Goal: Navigation & Orientation: Find specific page/section

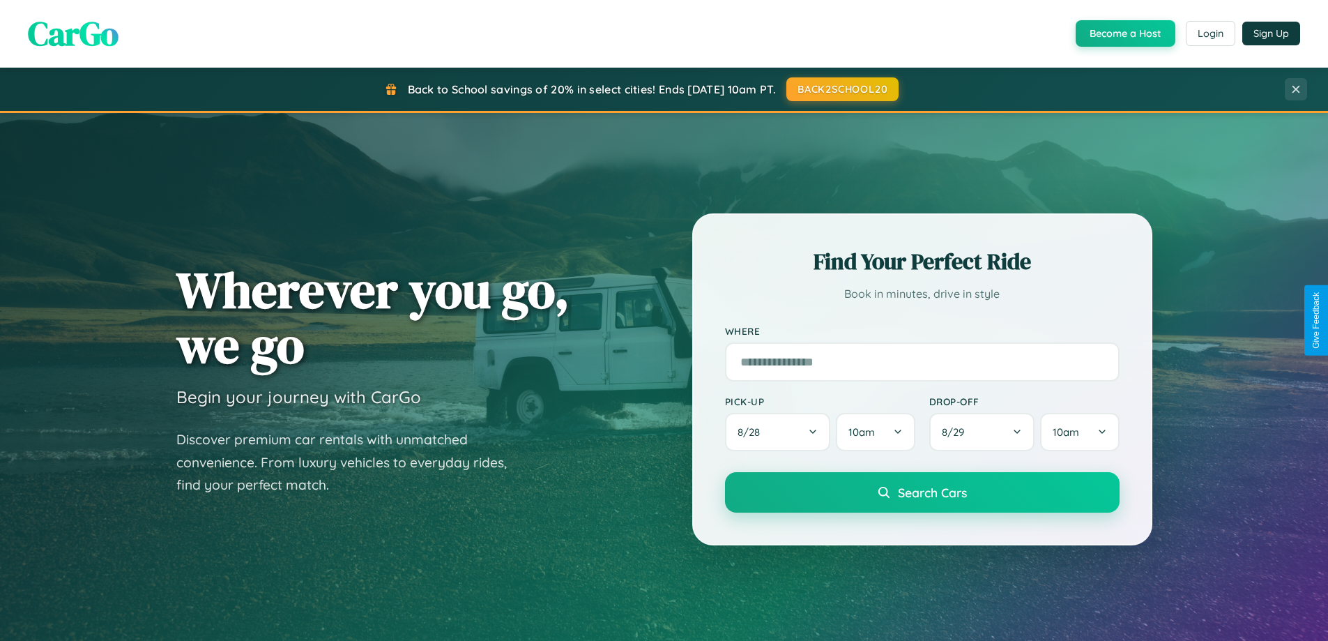
scroll to position [601, 0]
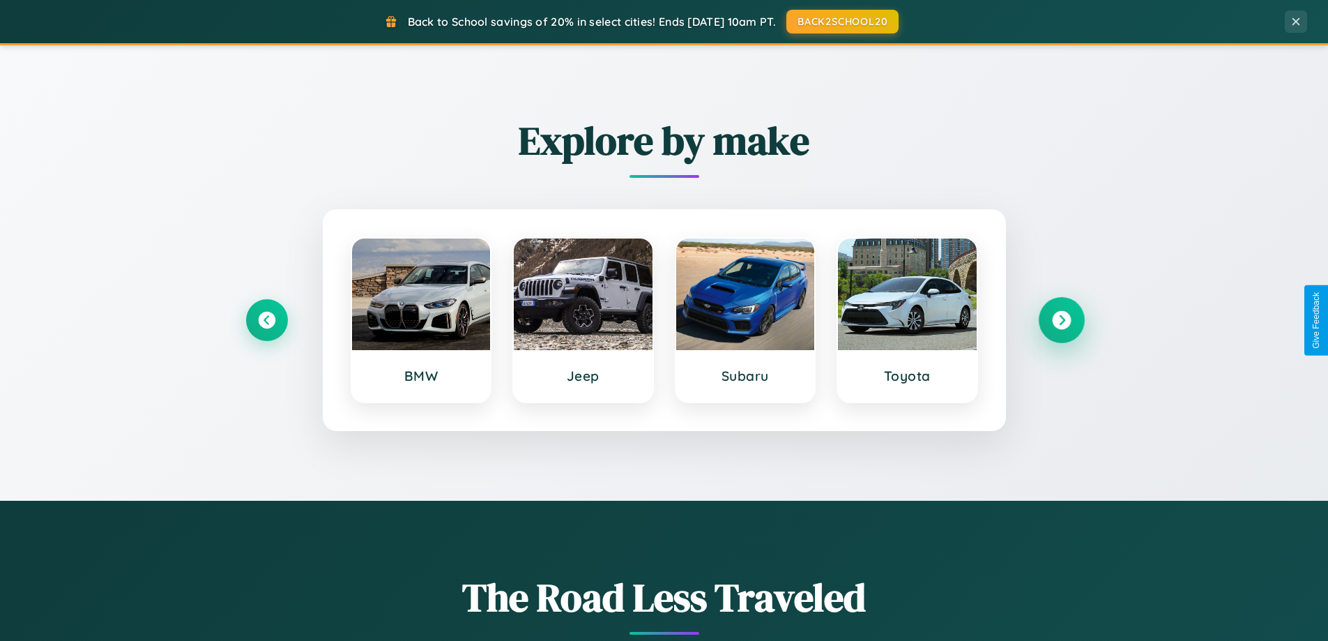
click at [1061, 320] on icon at bounding box center [1061, 320] width 19 height 19
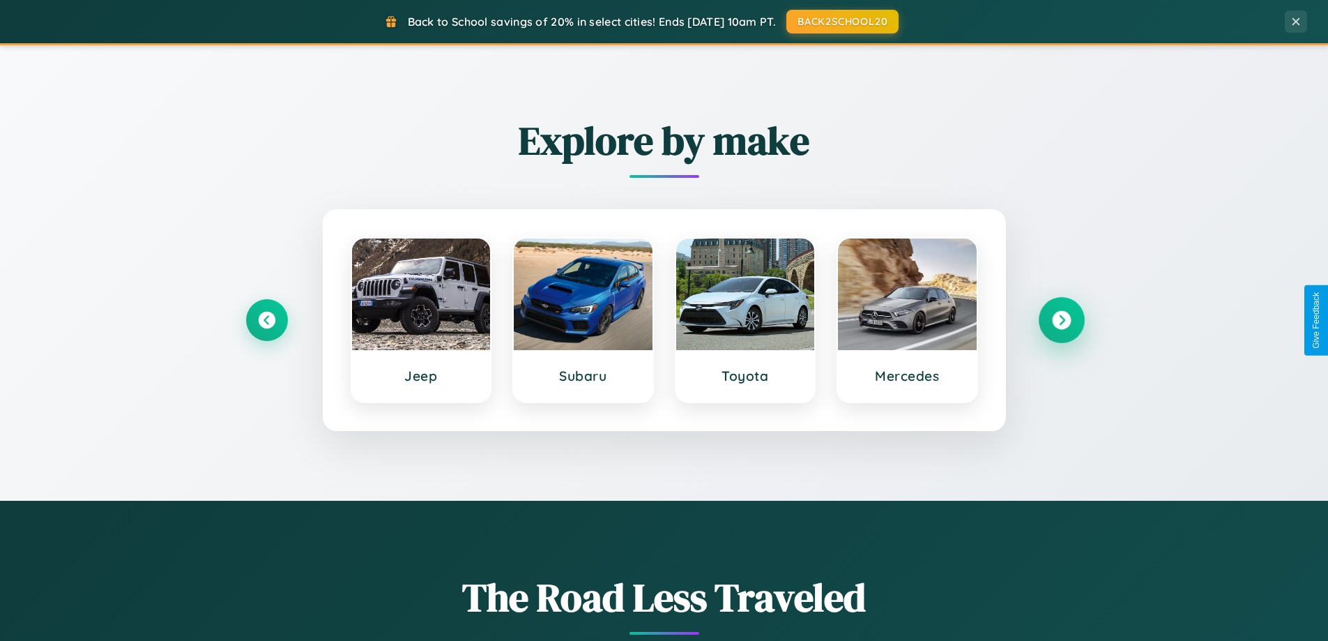
click at [1061, 320] on icon at bounding box center [1061, 320] width 19 height 19
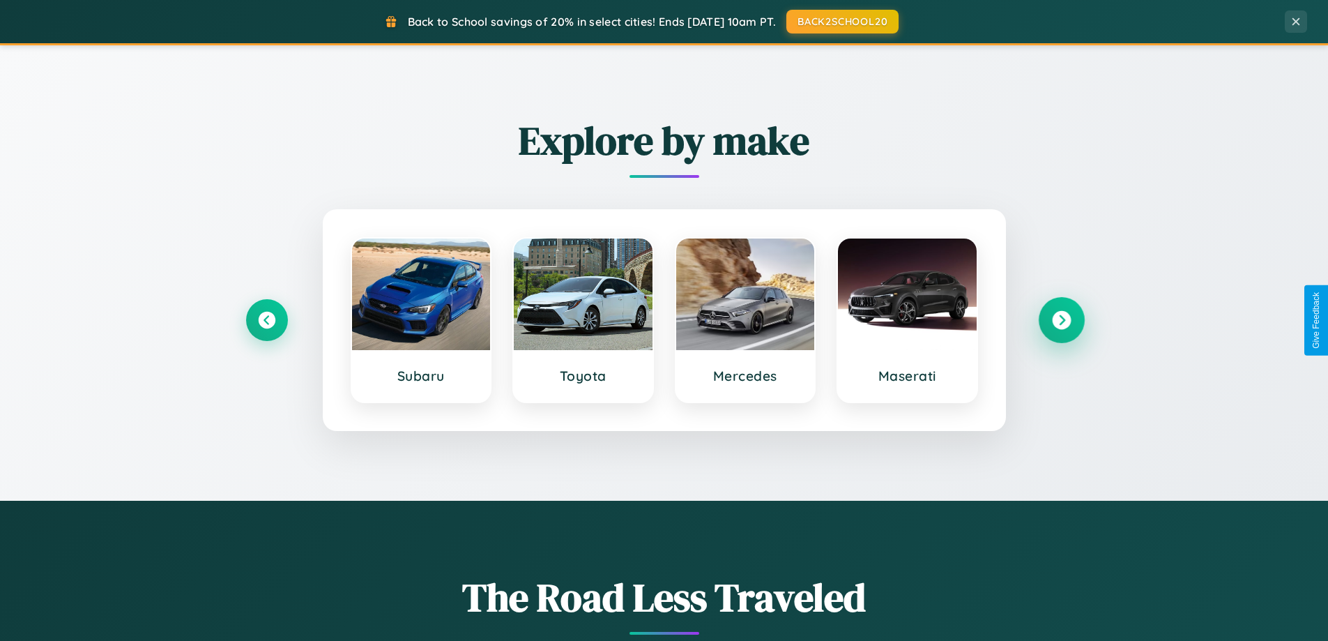
click at [1061, 320] on icon at bounding box center [1061, 320] width 19 height 19
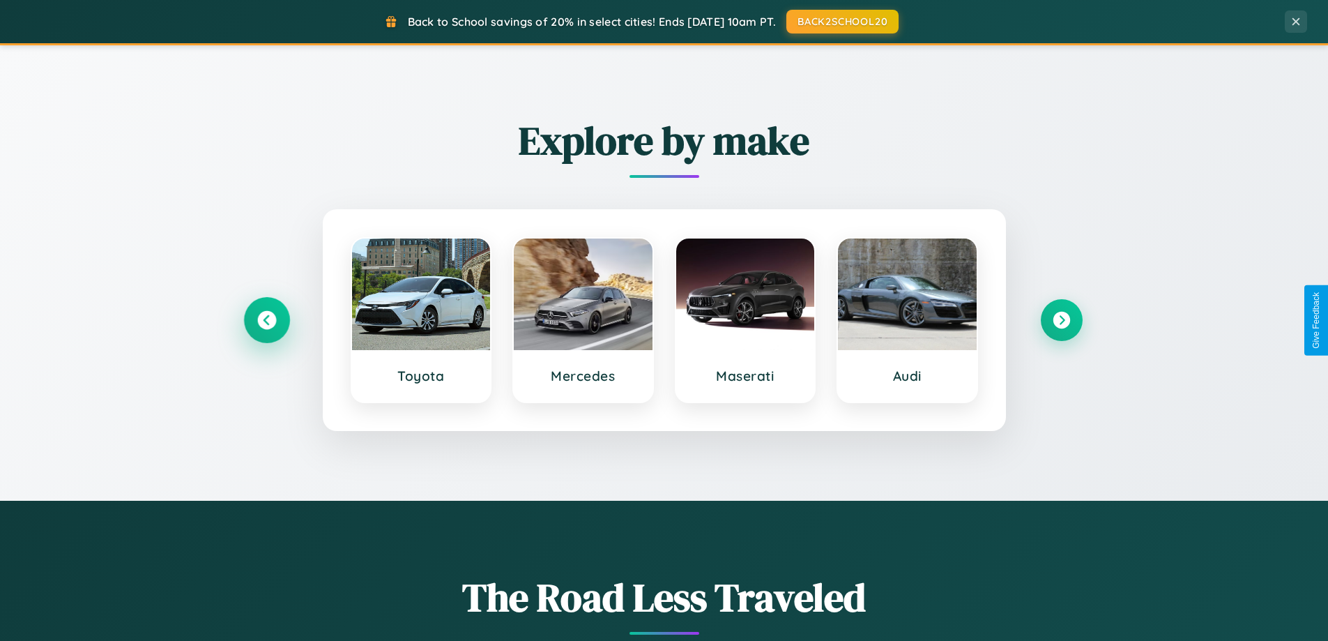
click at [266, 320] on icon at bounding box center [266, 320] width 19 height 19
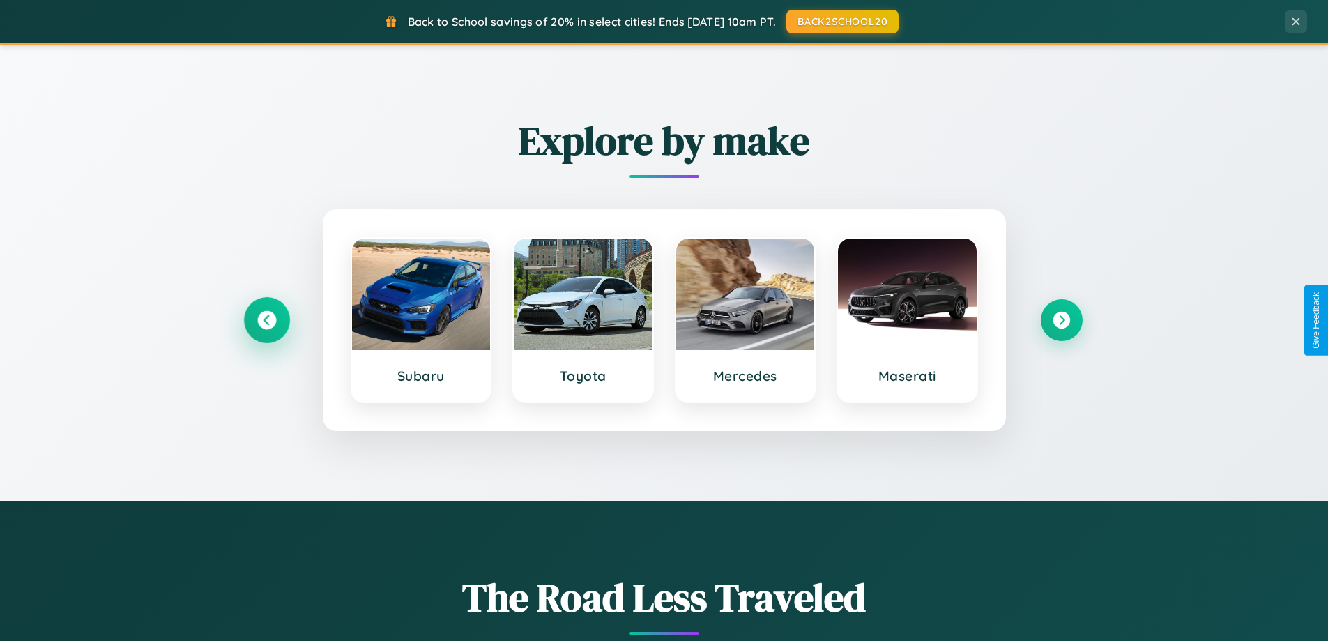
scroll to position [959, 0]
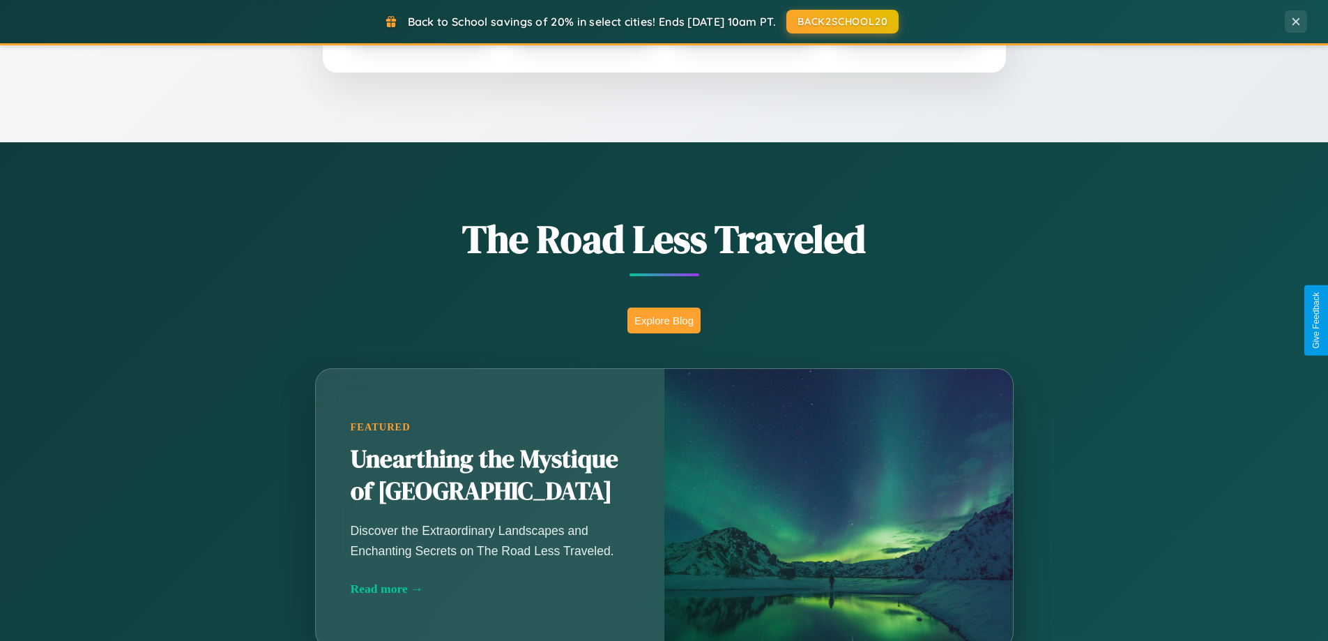
click at [664, 320] on button "Explore Blog" at bounding box center [663, 320] width 73 height 26
